Goal: Check status: Check status

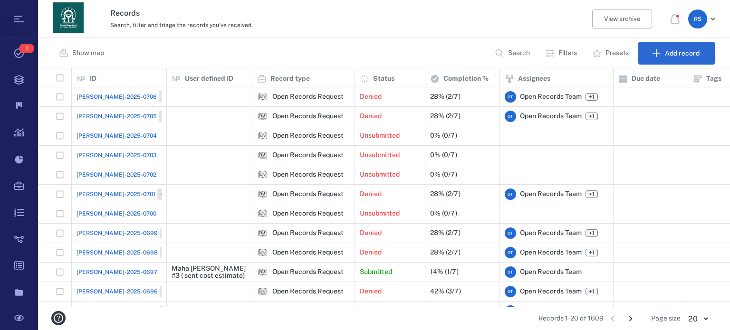
click at [520, 54] on p "Search" at bounding box center [519, 52] width 22 height 9
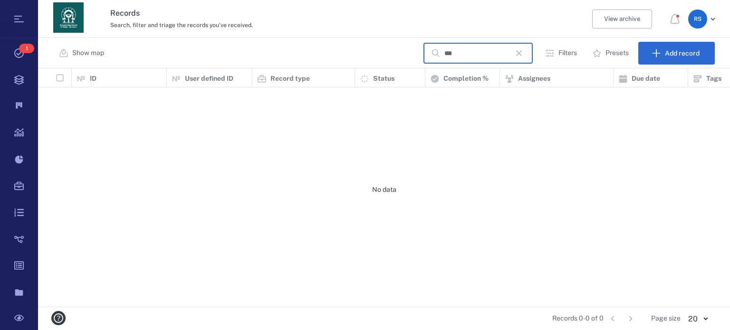
scroll to position [231, 684]
type input "*"
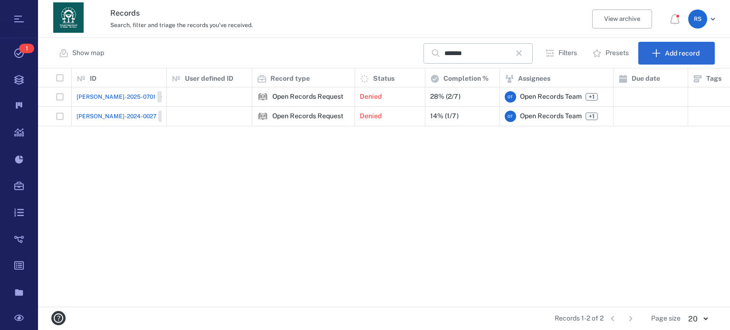
click at [94, 98] on span "[PERSON_NAME]-2025-0701" at bounding box center [115, 97] width 79 height 9
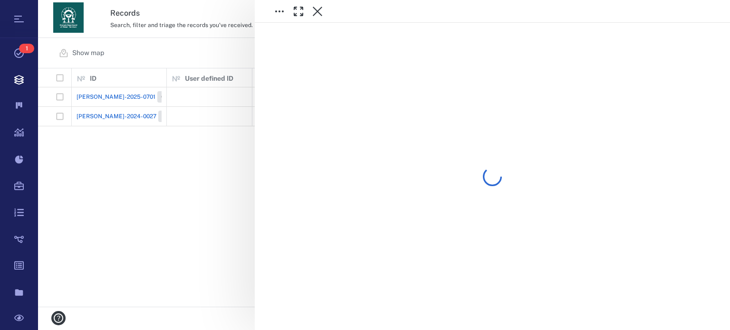
click at [94, 98] on div at bounding box center [384, 165] width 692 height 330
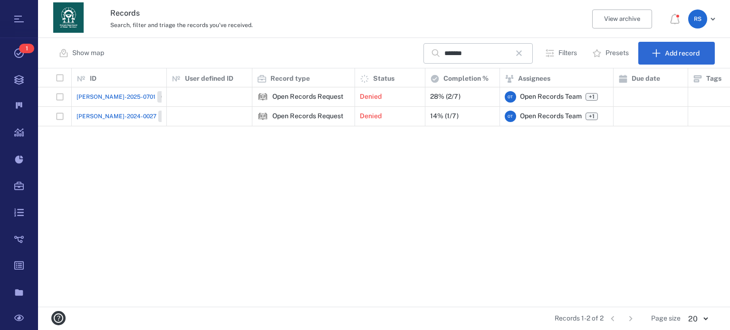
click at [94, 98] on span "[PERSON_NAME]-2025-0701" at bounding box center [115, 97] width 79 height 9
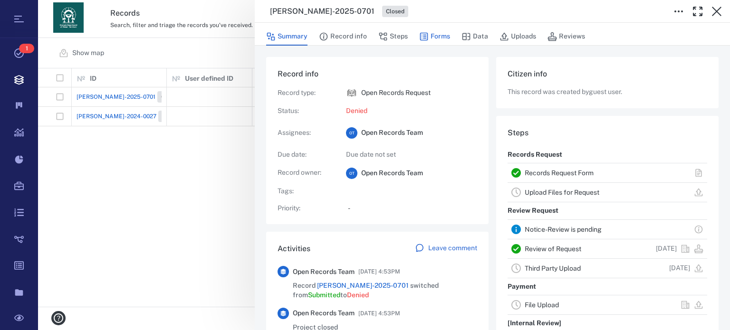
click at [446, 37] on button "Forms" at bounding box center [434, 37] width 31 height 18
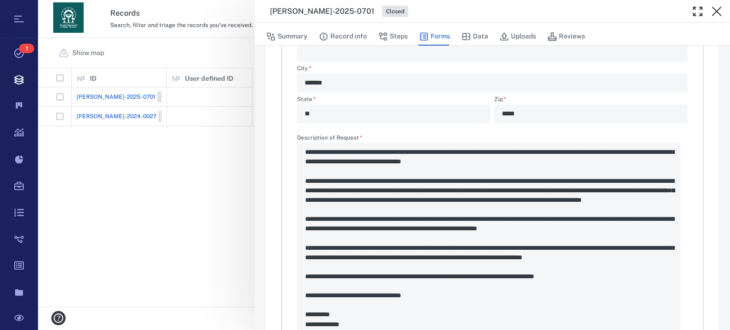
scroll to position [375, 0]
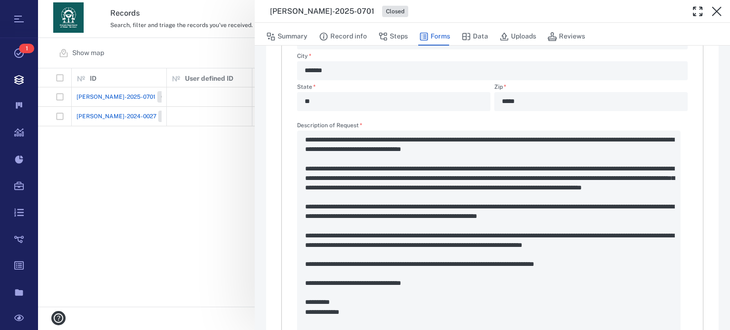
click at [487, 150] on div "Description of Request   * *" at bounding box center [492, 248] width 390 height 251
click at [486, 150] on div "Description of Request   * *" at bounding box center [492, 248] width 390 height 251
click at [486, 149] on div "Description of Request   * *" at bounding box center [492, 248] width 390 height 251
click at [559, 149] on div "Description of Request   * *" at bounding box center [492, 248] width 390 height 251
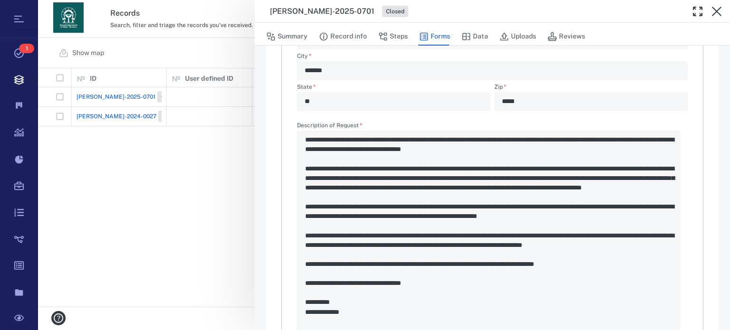
drag, startPoint x: 561, startPoint y: 150, endPoint x: 506, endPoint y: 151, distance: 55.6
click at [506, 152] on div "Description of Request   * *" at bounding box center [492, 248] width 390 height 251
drag, startPoint x: 484, startPoint y: 147, endPoint x: 533, endPoint y: 151, distance: 48.6
click at [533, 151] on div "Description of Request   * *" at bounding box center [492, 248] width 390 height 251
click at [490, 150] on div "Description of Request   * *" at bounding box center [492, 248] width 390 height 251
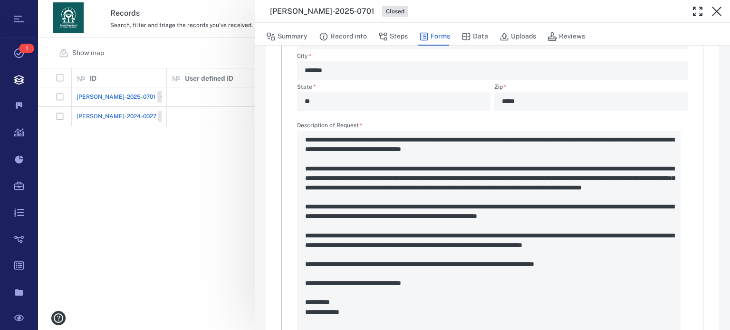
click at [490, 150] on div "Description of Request   * *" at bounding box center [492, 248] width 390 height 251
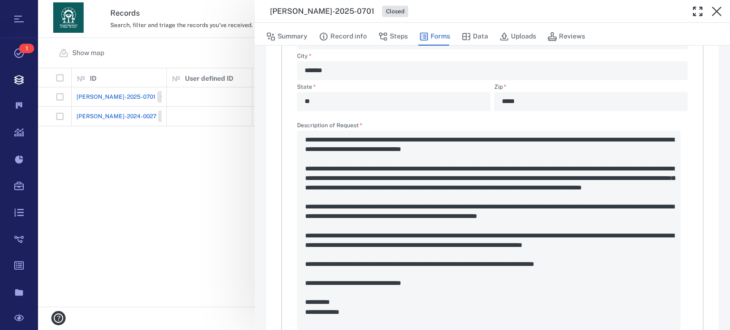
click at [490, 150] on div "Description of Request   * *" at bounding box center [492, 248] width 390 height 251
click at [490, 149] on div "Description of Request   * *" at bounding box center [492, 248] width 390 height 251
click at [501, 143] on div "Description of Request   * *" at bounding box center [492, 248] width 390 height 251
click at [508, 150] on div "Description of Request   * *" at bounding box center [492, 248] width 390 height 251
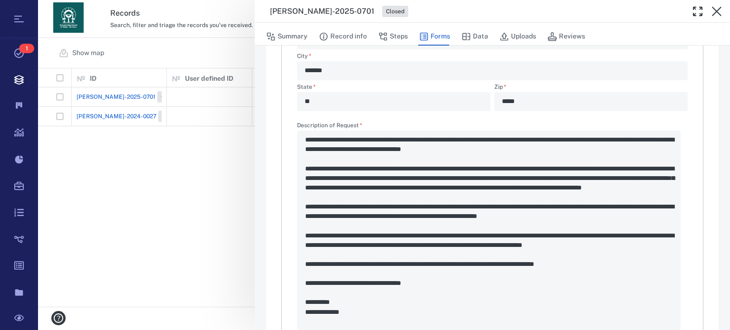
click at [508, 150] on div "Description of Request   * *" at bounding box center [492, 248] width 390 height 251
click at [494, 150] on div "Description of Request   * *" at bounding box center [492, 248] width 390 height 251
click at [494, 149] on div "Description of Request   * *" at bounding box center [492, 248] width 390 height 251
click at [718, 6] on icon "button" at bounding box center [716, 11] width 11 height 11
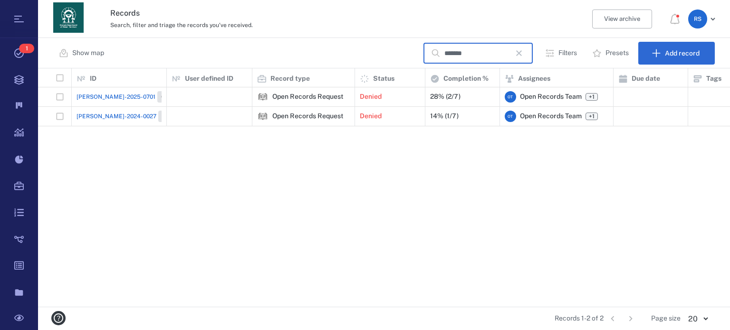
drag, startPoint x: 511, startPoint y: 54, endPoint x: 446, endPoint y: 66, distance: 66.7
click at [446, 66] on div "Show map ****** ​ Filters Presets Add record" at bounding box center [384, 53] width 692 height 30
drag, startPoint x: 487, startPoint y: 53, endPoint x: 414, endPoint y: 75, distance: 75.9
click at [414, 75] on div "Show map ****** ​ Filters Presets Add record ID 1 User defined ID 1 Record type…" at bounding box center [384, 184] width 692 height 292
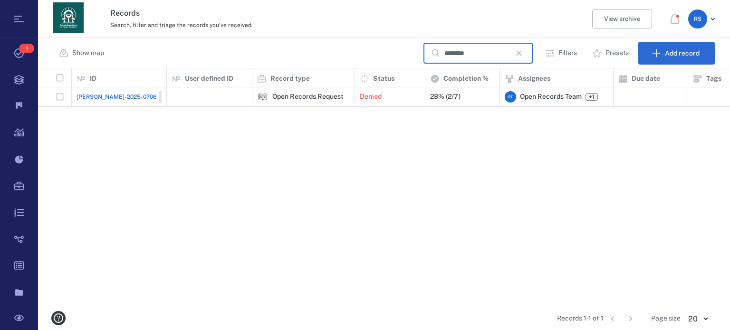
scroll to position [231, 684]
type input "*******"
click at [101, 95] on span "[PERSON_NAME]-2025-0706" at bounding box center [116, 97] width 80 height 9
click at [101, 95] on div at bounding box center [384, 165] width 692 height 330
click at [101, 95] on span "[PERSON_NAME]-2025-0706" at bounding box center [116, 97] width 80 height 9
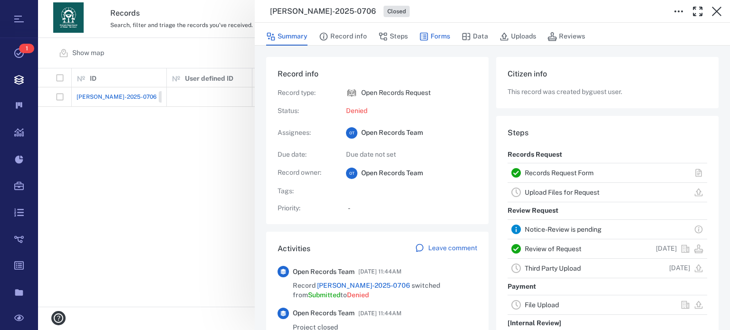
click at [447, 38] on button "Forms" at bounding box center [434, 37] width 31 height 18
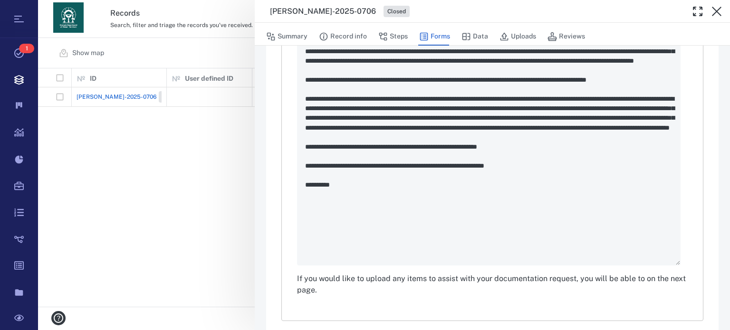
scroll to position [500, 0]
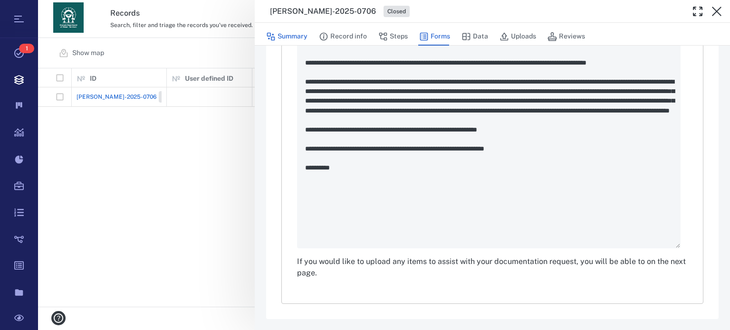
click at [295, 37] on button "Summary" at bounding box center [286, 37] width 41 height 18
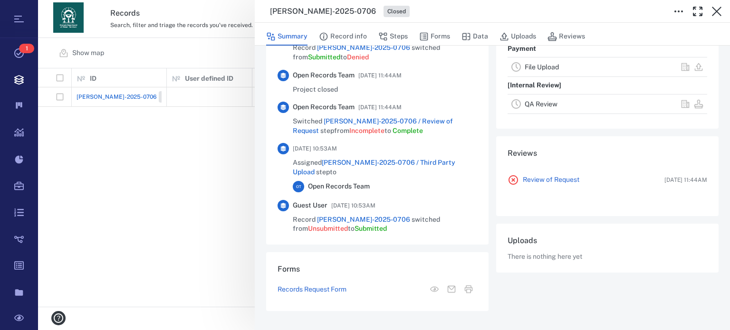
click at [396, 89] on div "Project closed" at bounding box center [347, 89] width 109 height 9
click at [576, 35] on button "Reviews" at bounding box center [566, 37] width 38 height 18
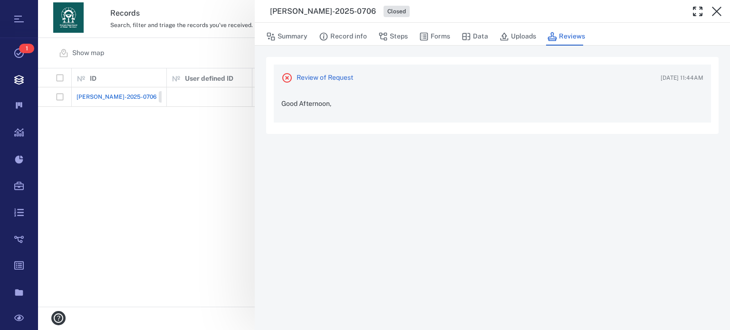
click at [339, 113] on p "Good Afternoon," at bounding box center [492, 107] width 422 height 15
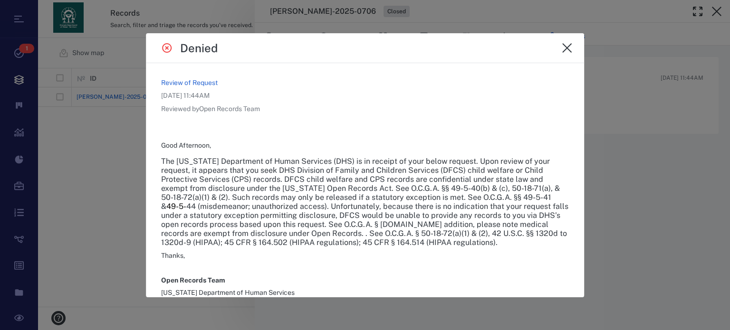
click at [577, 52] on div "Denied" at bounding box center [365, 48] width 438 height 30
click at [568, 52] on icon "close" at bounding box center [566, 47] width 11 height 11
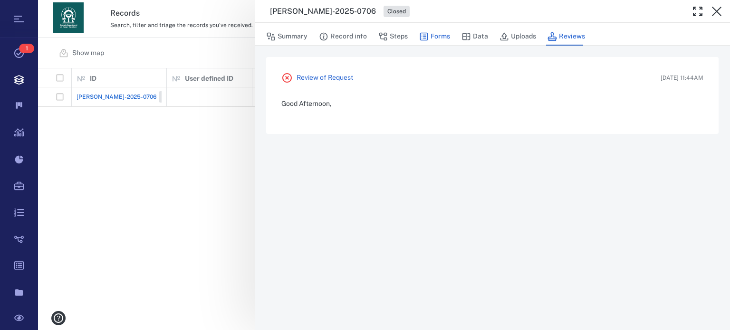
click at [443, 32] on button "Forms" at bounding box center [434, 37] width 31 height 18
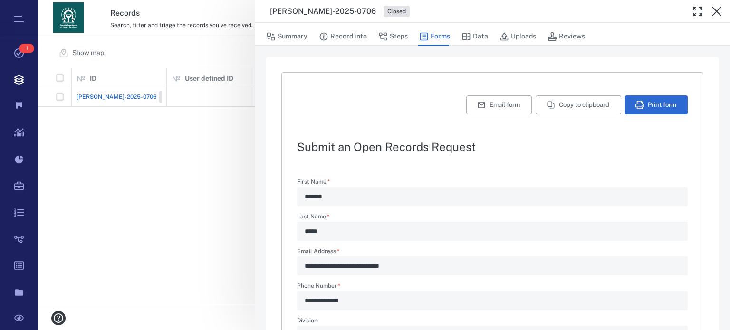
type textarea "*"
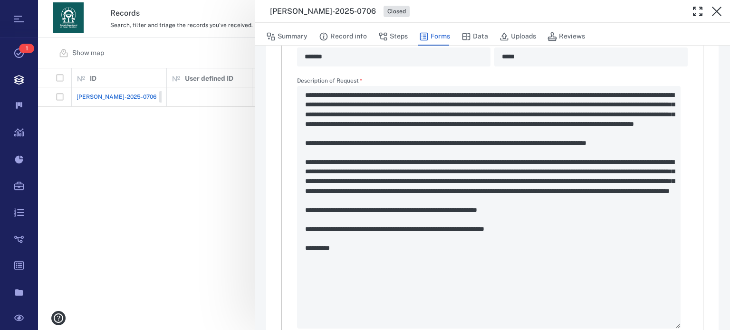
scroll to position [422, 0]
